Goal: Task Accomplishment & Management: Use online tool/utility

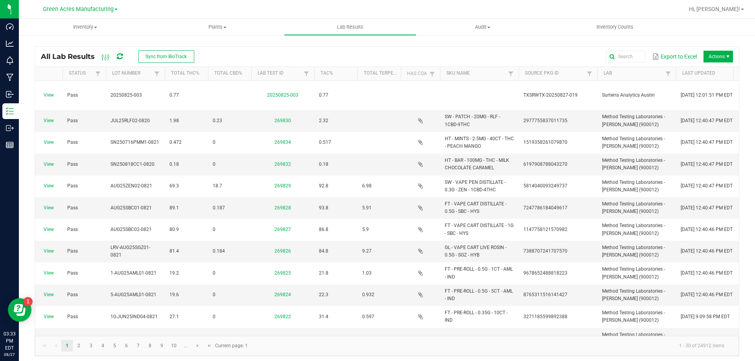
click at [118, 59] on icon at bounding box center [120, 56] width 6 height 7
click at [127, 66] on kendo-grid-toolbar "All Lab Results Sync from BioTrack Export to Excel Actions" at bounding box center [387, 57] width 704 height 20
click at [122, 57] on icon at bounding box center [120, 56] width 6 height 7
click at [162, 59] on span "Sync from BioTrack" at bounding box center [165, 57] width 41 height 6
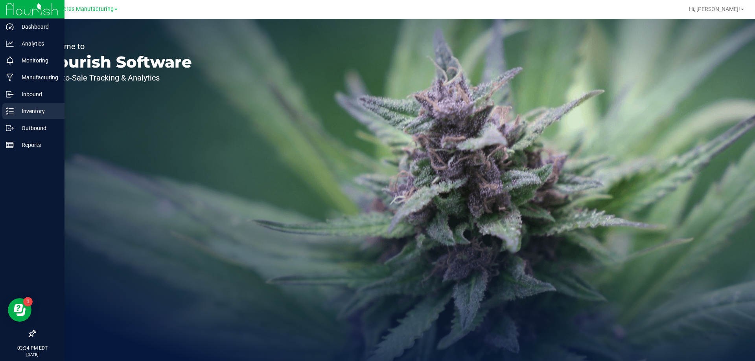
click at [20, 115] on p "Inventory" at bounding box center [37, 111] width 47 height 9
